Goal: Information Seeking & Learning: Compare options

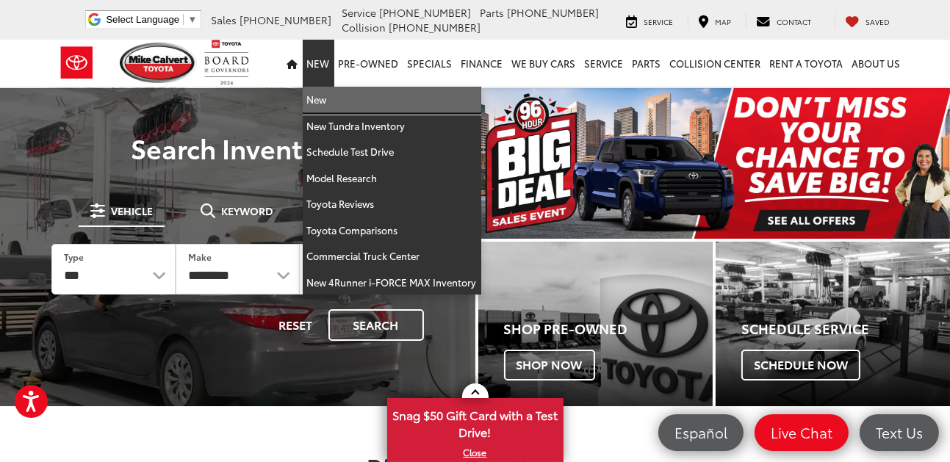
click at [328, 93] on link "New" at bounding box center [392, 100] width 179 height 26
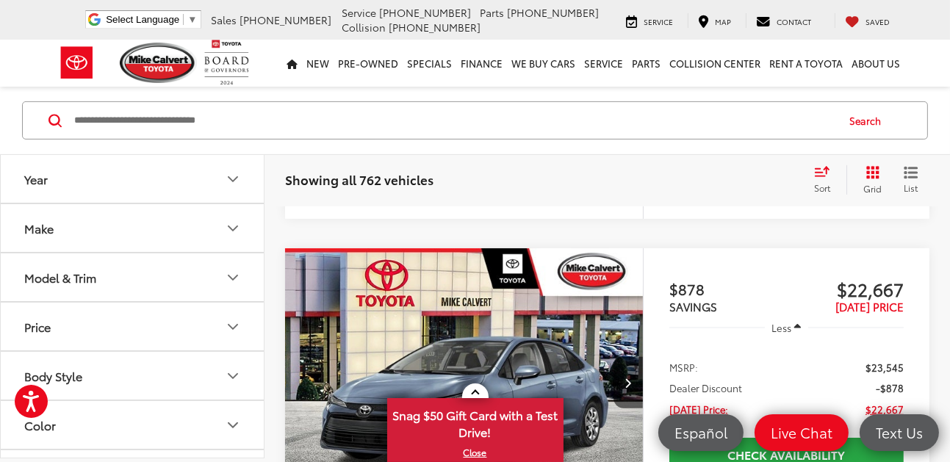
scroll to position [882, 0]
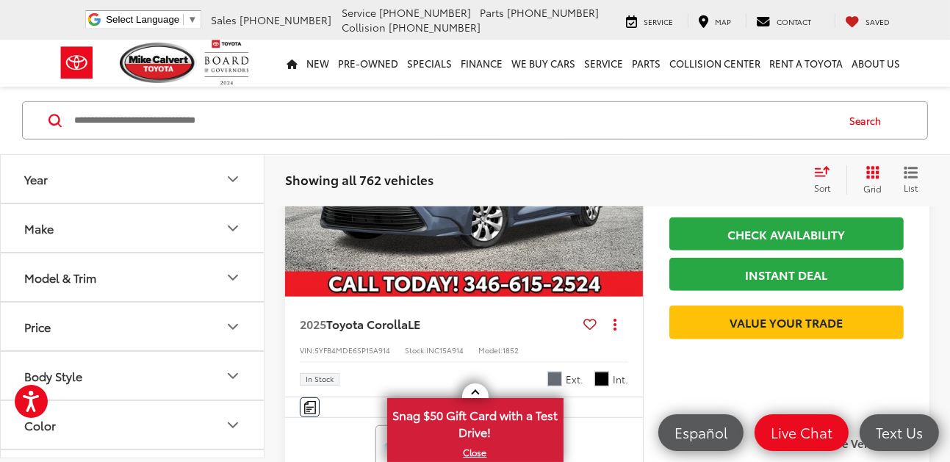
click at [219, 370] on button "Body Style" at bounding box center [133, 376] width 264 height 48
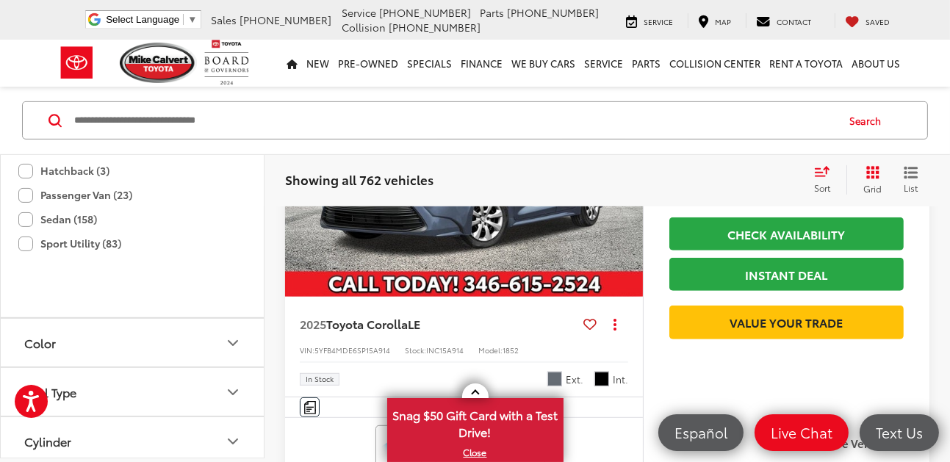
scroll to position [588, 0]
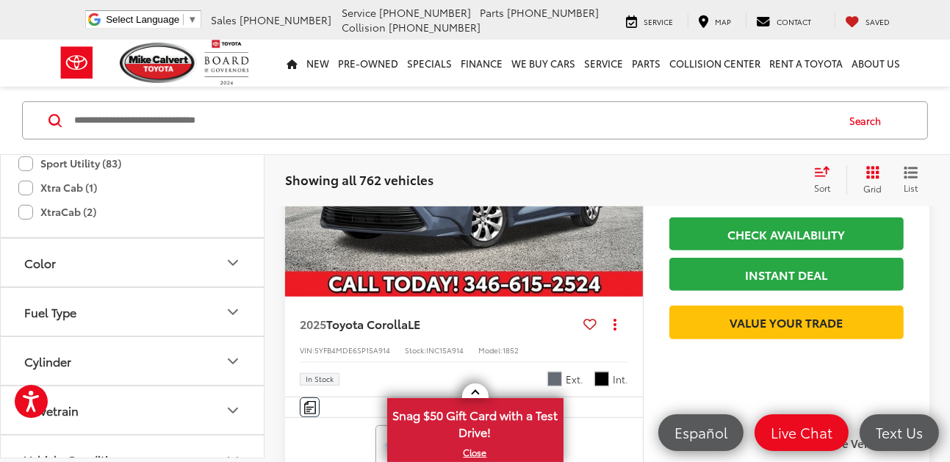
click at [93, 267] on button "Color" at bounding box center [133, 263] width 264 height 48
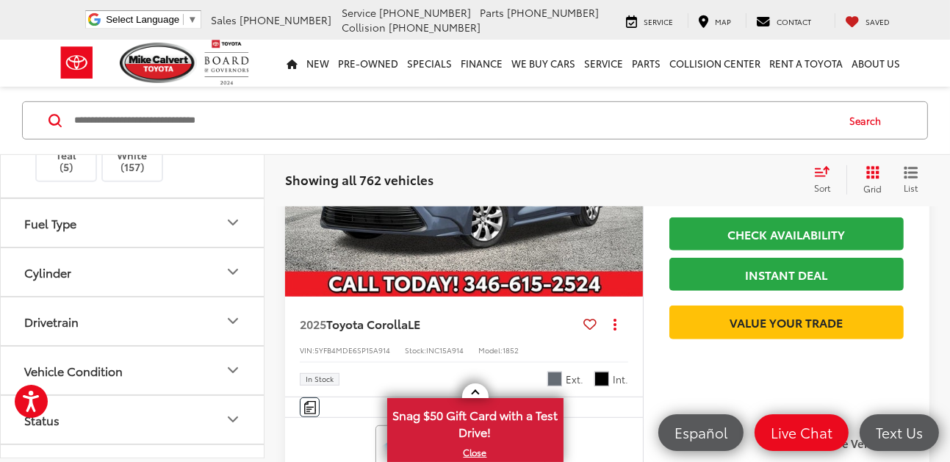
scroll to position [1102, 0]
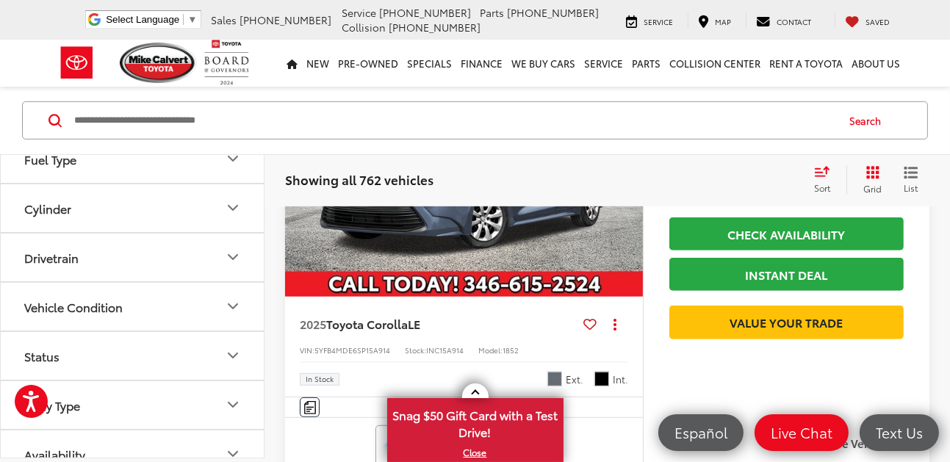
click at [111, 204] on button "Cylinder" at bounding box center [133, 208] width 264 height 48
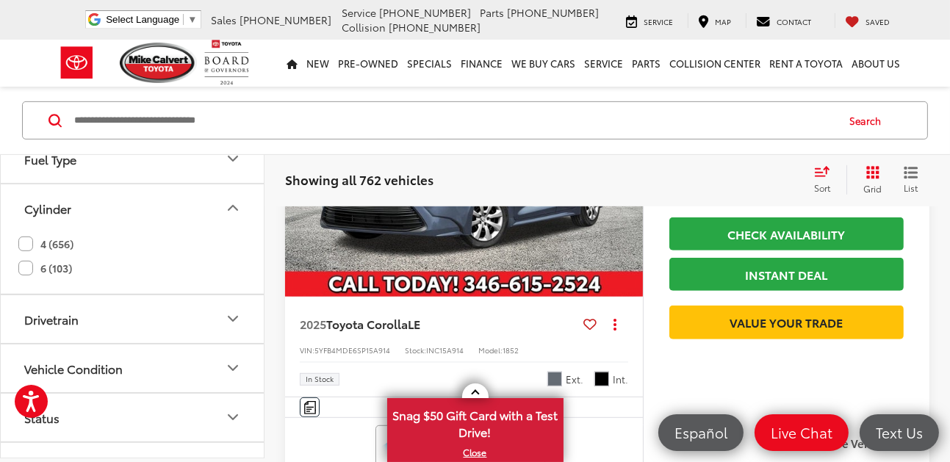
click at [29, 232] on label "4 (656)" at bounding box center [45, 244] width 55 height 24
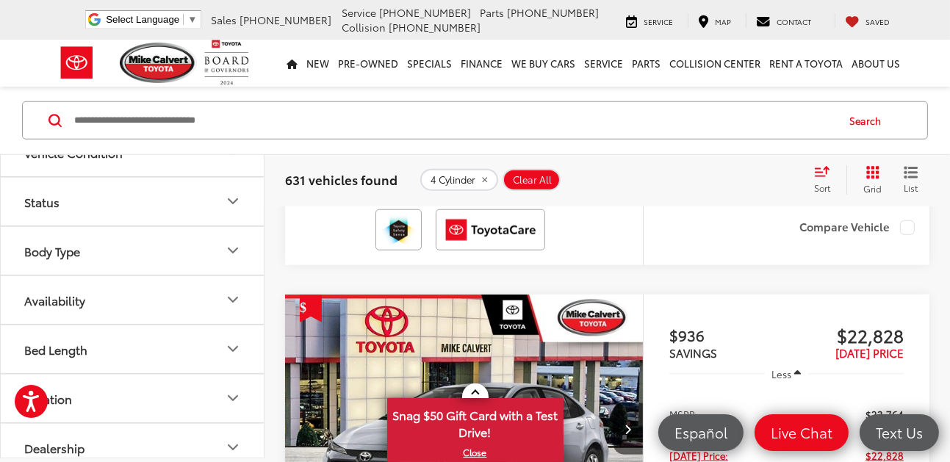
scroll to position [1784, 0]
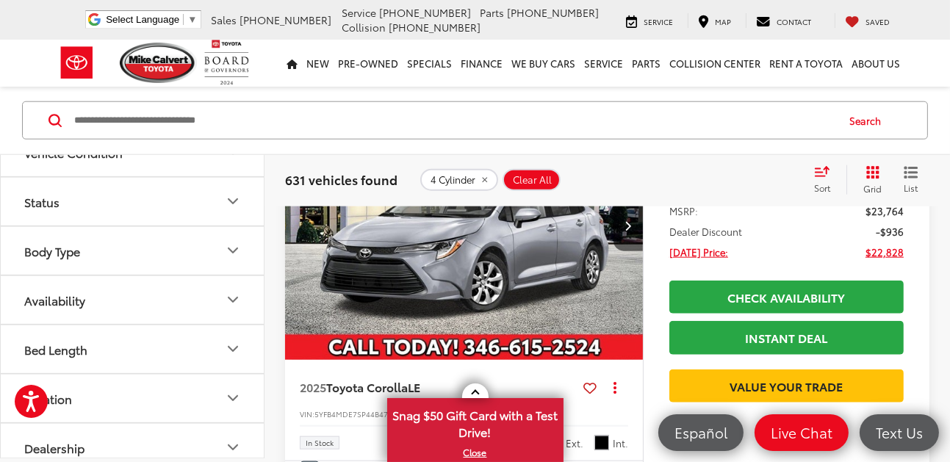
click at [60, 248] on button "Body Type" at bounding box center [133, 251] width 264 height 48
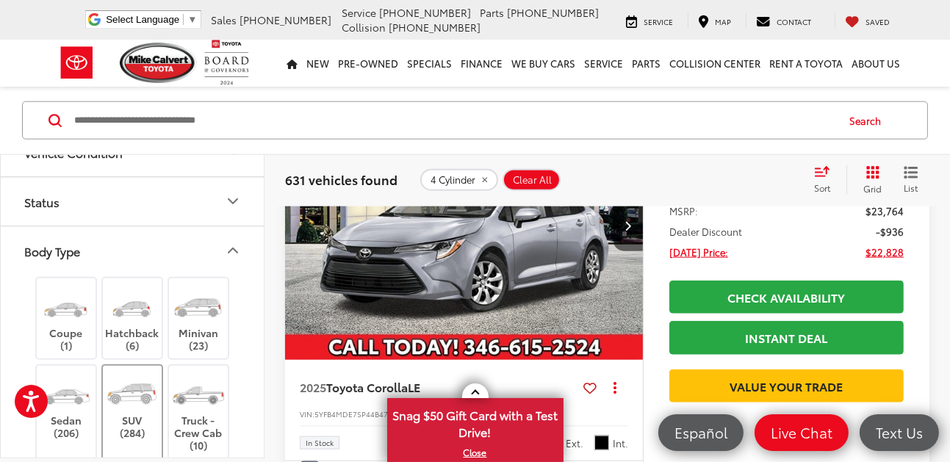
click at [137, 413] on label "SUV (284)" at bounding box center [133, 406] width 60 height 66
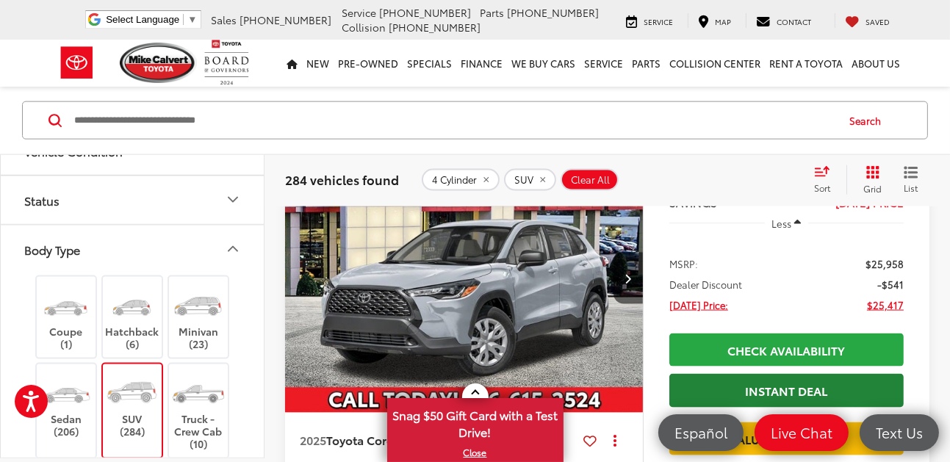
scroll to position [2320, 0]
